Goal: Download file/media

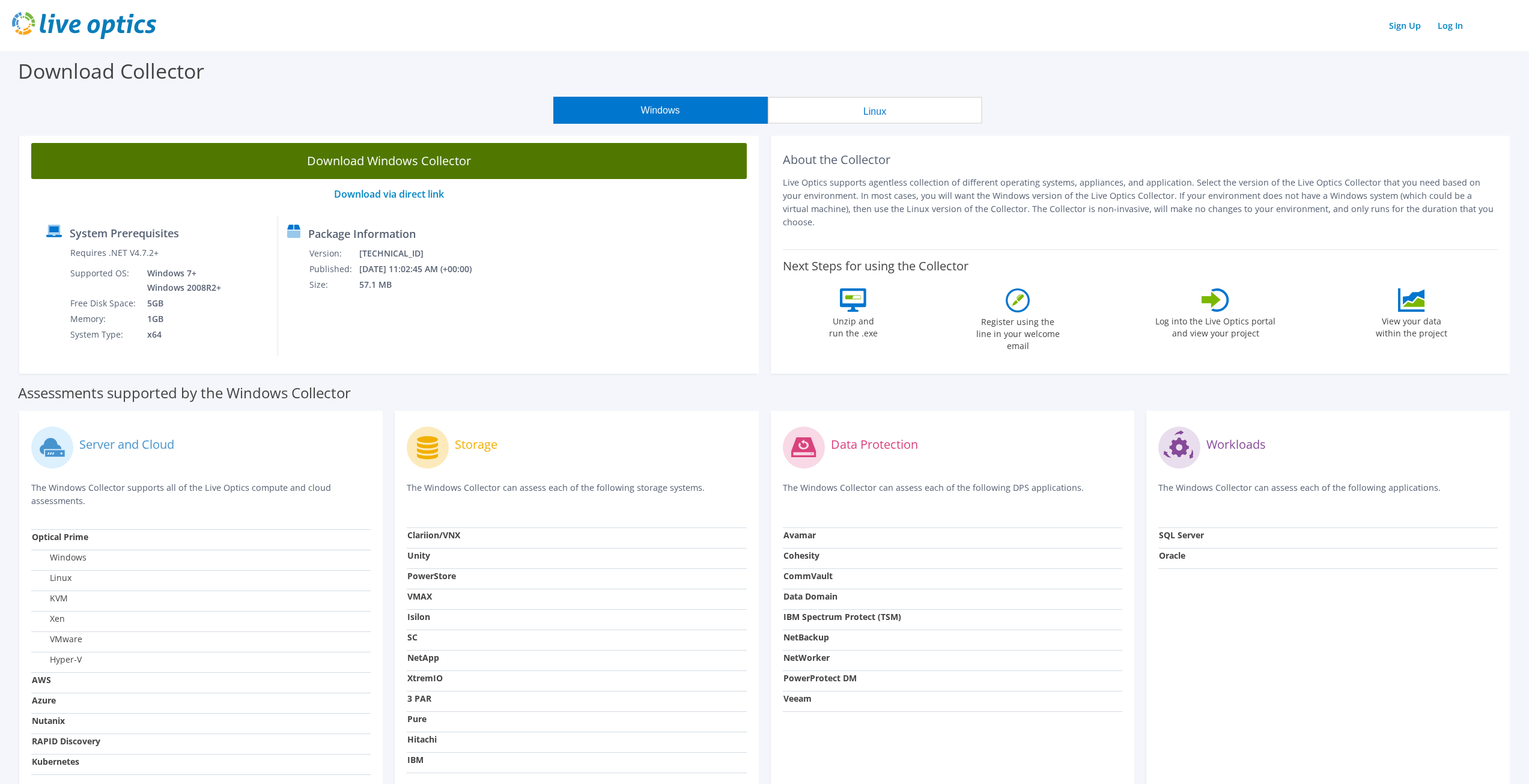
click at [458, 158] on link "Download Windows Collector" at bounding box center [389, 161] width 716 height 36
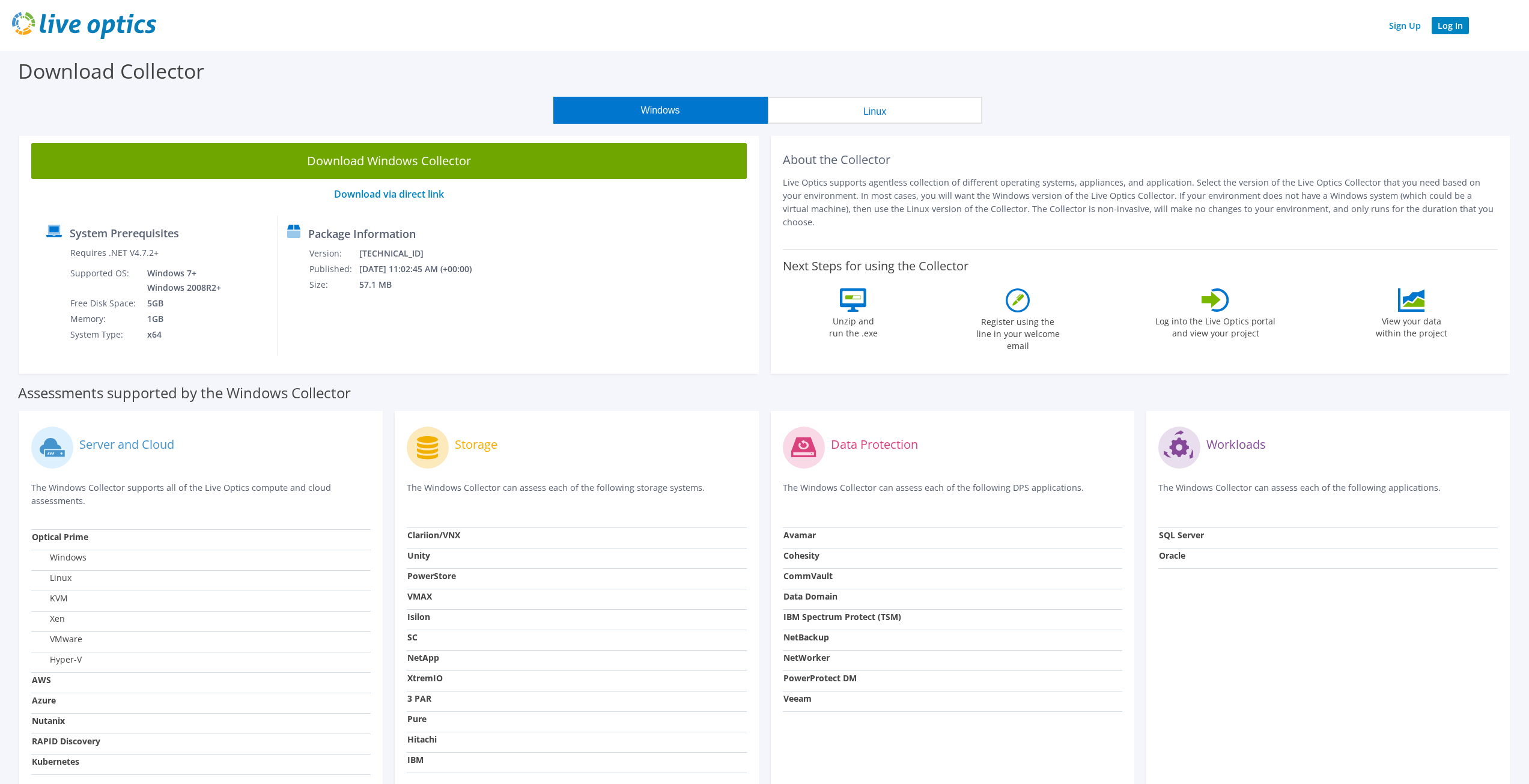
click at [1446, 27] on link "Log In" at bounding box center [1450, 25] width 37 height 17
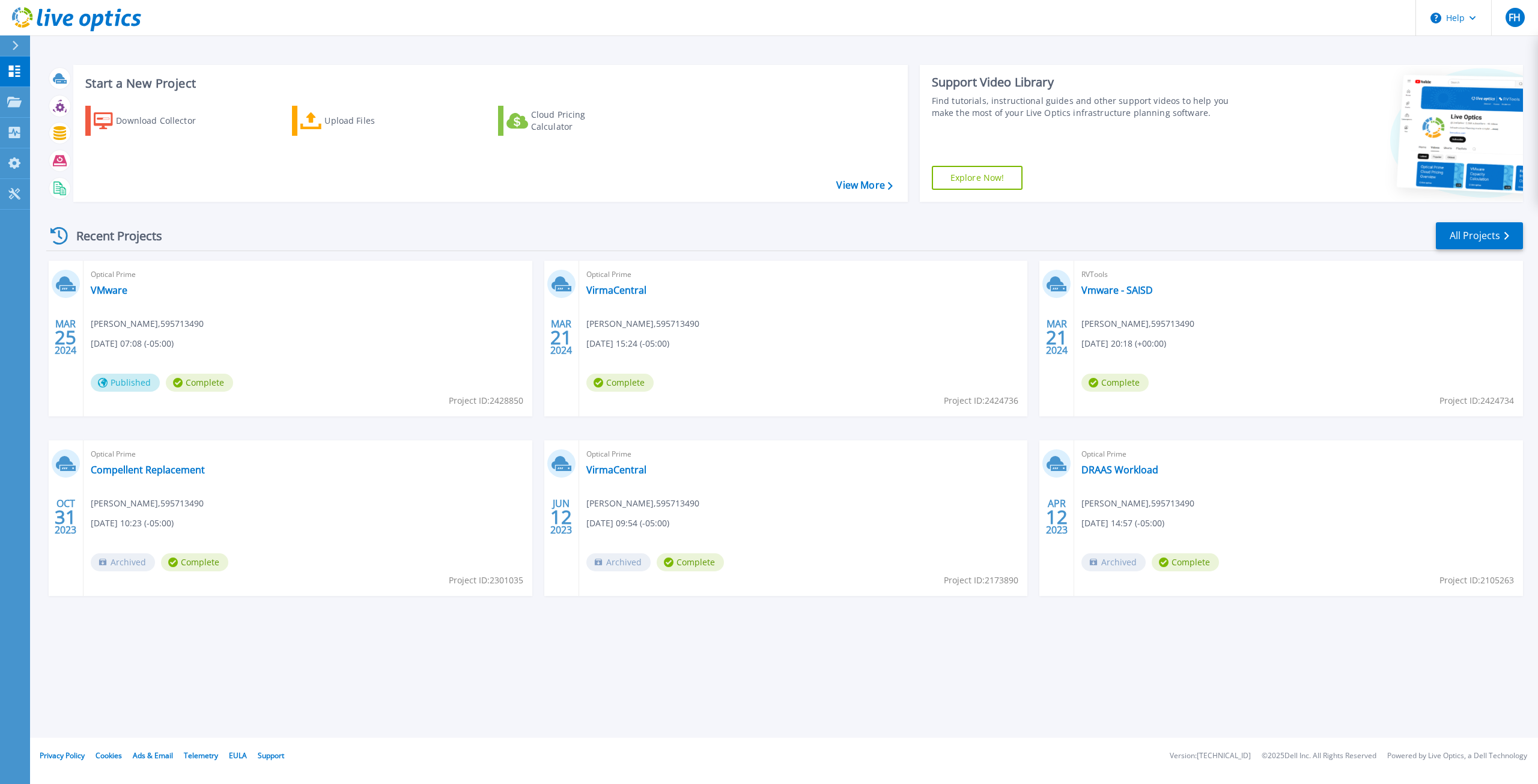
click at [126, 232] on div "Recent Projects" at bounding box center [113, 236] width 132 height 30
